Goal: Entertainment & Leisure: Consume media (video, audio)

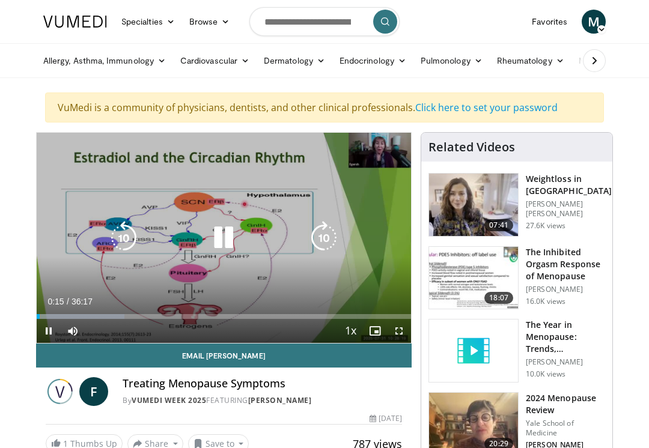
click at [99, 299] on div "10 seconds Tap to unmute" at bounding box center [224, 238] width 374 height 210
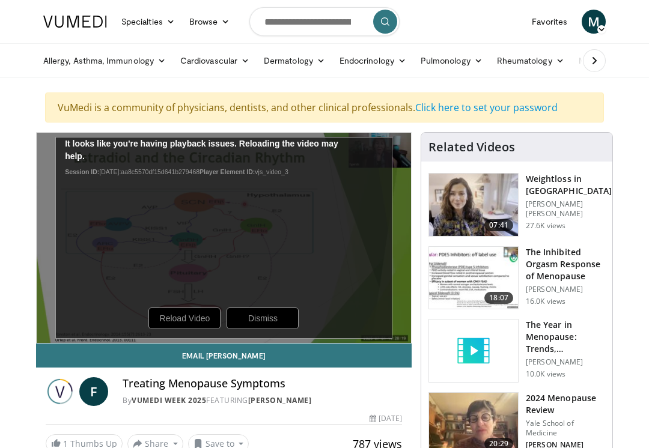
click at [74, 326] on div "10 seconds Tap to unmute" at bounding box center [224, 238] width 374 height 210
click at [356, 388] on h4 "Treating Menopause Symptoms" at bounding box center [262, 383] width 279 height 13
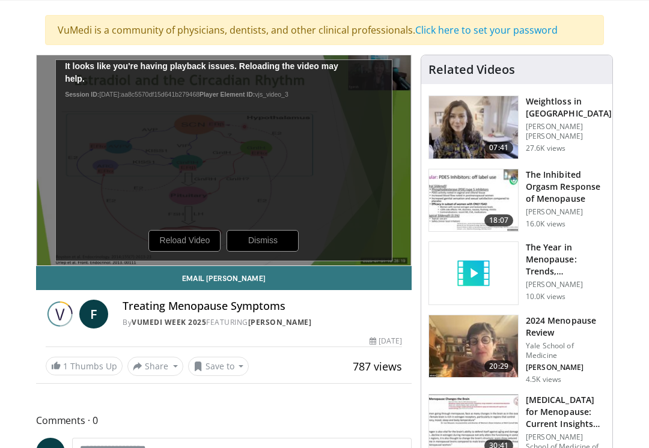
scroll to position [78, 0]
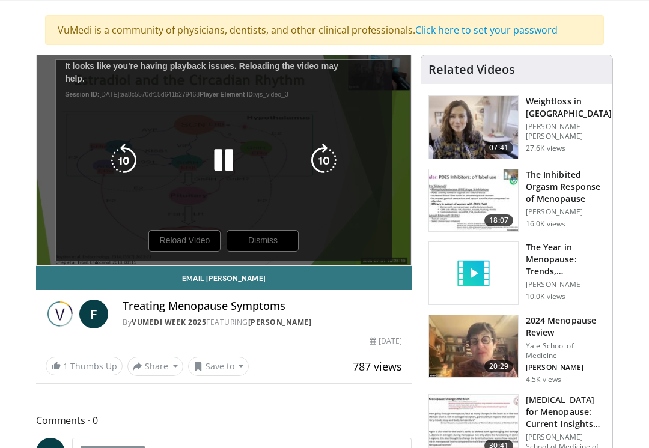
click at [40, 251] on div "10 seconds Tap to unmute" at bounding box center [224, 160] width 374 height 210
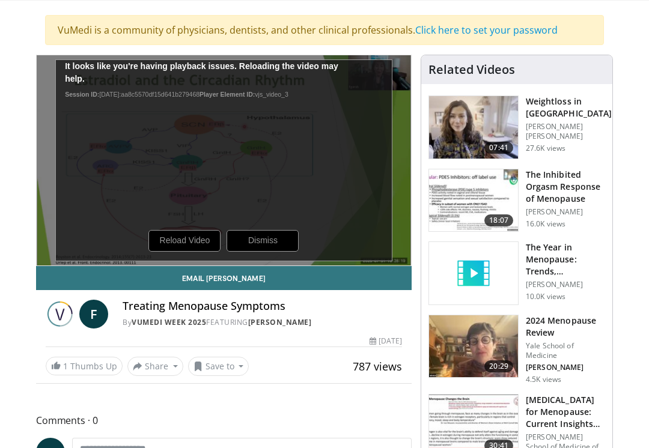
click at [183, 245] on div "10 seconds Tap to unmute" at bounding box center [224, 160] width 374 height 210
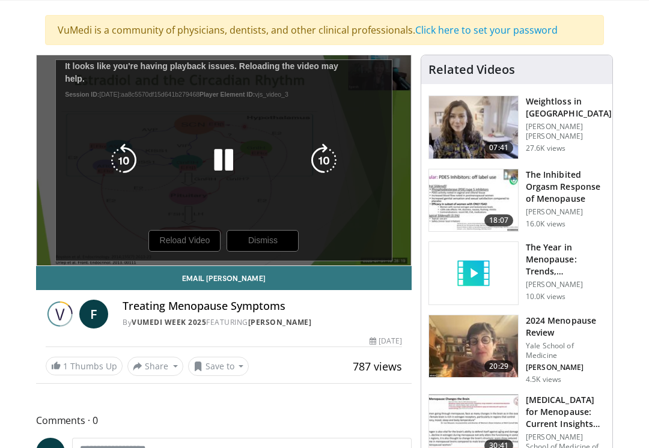
click at [232, 162] on icon "Video Player" at bounding box center [224, 161] width 34 height 34
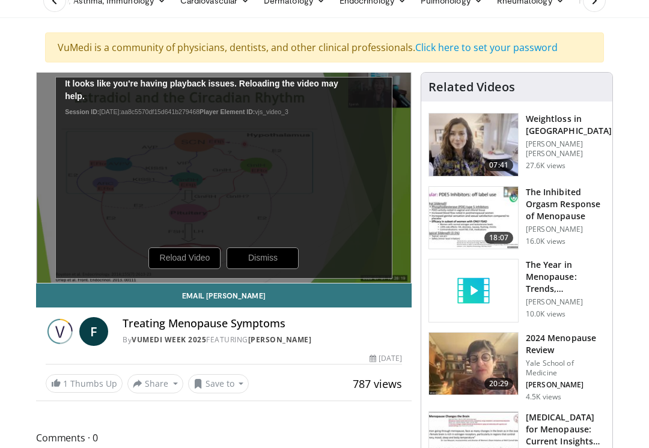
scroll to position [67, 0]
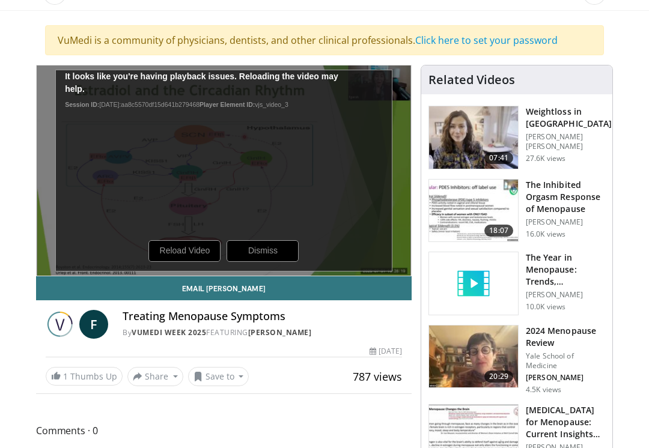
click at [261, 251] on div "10 seconds Tap to unmute" at bounding box center [224, 170] width 374 height 210
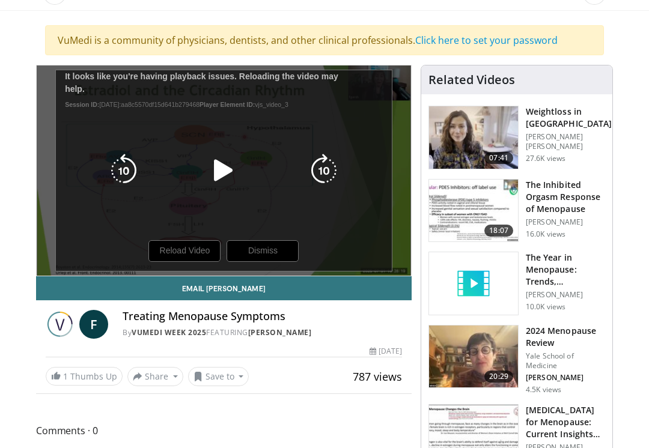
click at [319, 167] on icon "Video Player" at bounding box center [324, 171] width 34 height 34
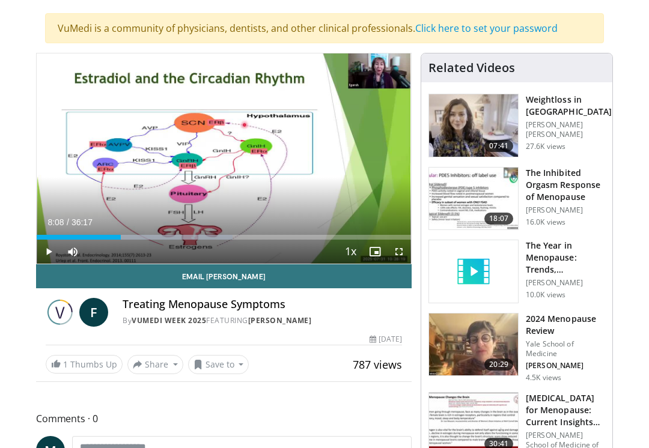
scroll to position [79, 0]
